Goal: Task Accomplishment & Management: Manage account settings

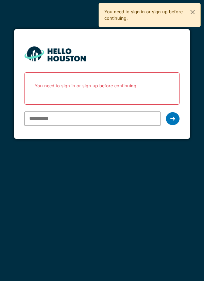
click at [111, 118] on input "email" at bounding box center [93, 118] width 137 height 14
type input "**********"
click at [171, 129] on form "**********" at bounding box center [102, 83] width 176 height 109
click at [174, 120] on icon at bounding box center [173, 118] width 5 height 5
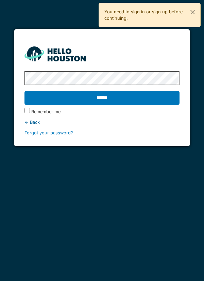
click at [54, 114] on label "Remember me" at bounding box center [45, 111] width 29 height 6
click at [120, 96] on input "******" at bounding box center [103, 98] width 156 height 14
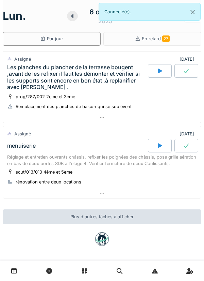
click at [123, 94] on div "prog/287/002 2ème et 3ème Remplacement des planches de balcon qui se soulèvent" at bounding box center [102, 101] width 190 height 17
click at [121, 94] on div "prog/287/002 2ème et 3ème Remplacement des planches de balcon qui se soulèvent" at bounding box center [102, 101] width 190 height 17
click at [122, 98] on div "prog/287/002 2ème et 3ème Remplacement des planches de balcon qui se soulèvent" at bounding box center [102, 101] width 190 height 17
click at [118, 86] on div "Les planches du plancher de la terrasse bougent ,avant de les refixer il faut l…" at bounding box center [77, 77] width 140 height 26
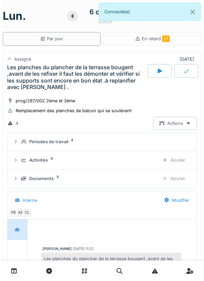
click at [118, 90] on div "Les planches du plancher de la terrasse bougent ,avant de les refixer il faut l…" at bounding box center [77, 77] width 140 height 26
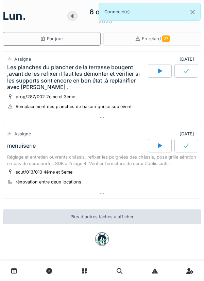
click at [128, 99] on div "prog/287/002 2ème et 3ème Remplacement des planches de balcon qui se soulèvent" at bounding box center [102, 101] width 190 height 17
click at [125, 164] on div "Réglage et entretien ouvrants châssis, refixer les poignées des châssis, pose g…" at bounding box center [102, 160] width 190 height 13
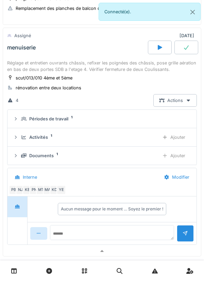
scroll to position [98, 0]
click at [127, 131] on div "Activités 1 Ajouter" at bounding box center [102, 136] width 178 height 13
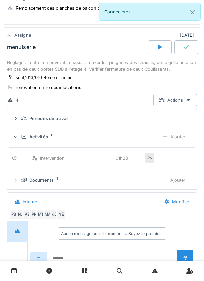
click at [126, 137] on div "Activités 1" at bounding box center [87, 136] width 133 height 6
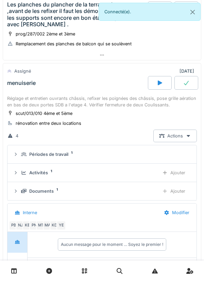
scroll to position [0, 0]
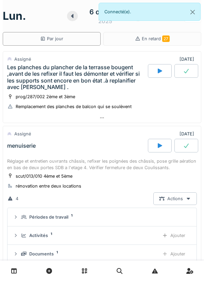
click at [114, 84] on div "Les planches du plancher de la terrasse bougent ,avant de les refixer il faut l…" at bounding box center [77, 77] width 140 height 26
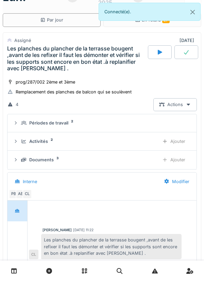
scroll to position [24, 0]
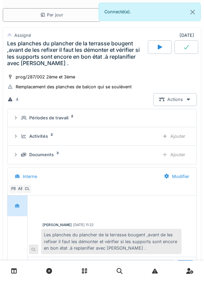
click at [135, 80] on div "prog/287/002 2ème et 3ème Remplacement des planches de balcon qui se soulèvent" at bounding box center [102, 81] width 190 height 17
click at [129, 75] on div "prog/287/002 2ème et 3ème Remplacement des planches de balcon qui se soulèvent" at bounding box center [102, 81] width 190 height 17
click at [113, 65] on div "Les planches du plancher de la terrasse bougent ,avant de les refixer il faut l…" at bounding box center [77, 53] width 140 height 26
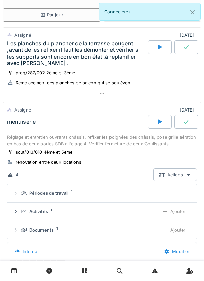
click at [100, 139] on div "Réglage et entretien ouvrants châssis, refixer les poignées des châssis, pose g…" at bounding box center [102, 140] width 190 height 13
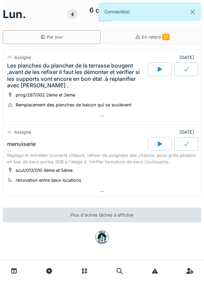
scroll to position [2, 0]
click at [97, 146] on div "menuiserie" at bounding box center [77, 144] width 142 height 14
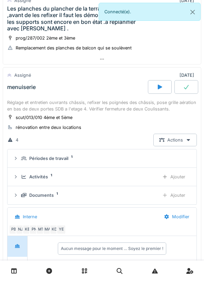
scroll to position [94, 0]
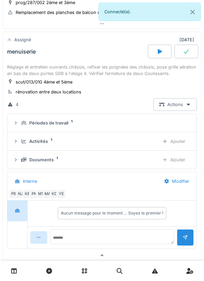
click at [97, 124] on div "Périodes de travail 1" at bounding box center [105, 123] width 168 height 6
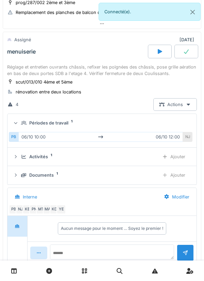
click at [111, 120] on div "Périodes de travail 1" at bounding box center [105, 123] width 168 height 6
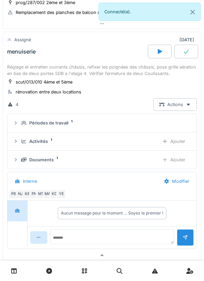
click at [119, 161] on div "Documents 1" at bounding box center [87, 159] width 133 height 6
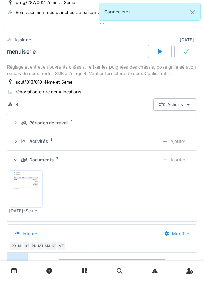
click at [124, 146] on div "Activités 1 Ajouter" at bounding box center [102, 141] width 178 height 13
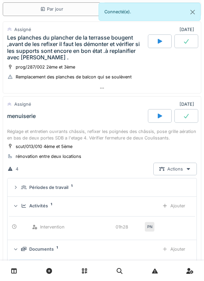
scroll to position [31, 0]
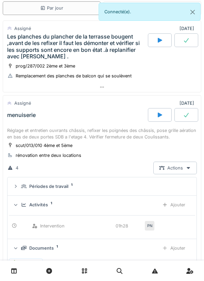
click at [193, 100] on div "06/10/2025" at bounding box center [188, 103] width 17 height 6
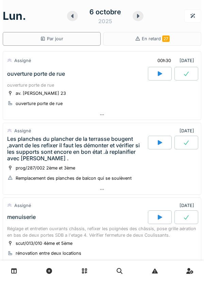
click at [163, 74] on icon at bounding box center [160, 73] width 7 height 5
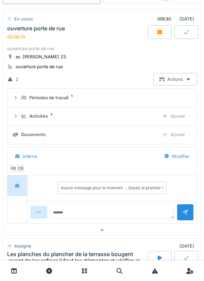
scroll to position [43, 0]
